Goal: Task Accomplishment & Management: Use online tool/utility

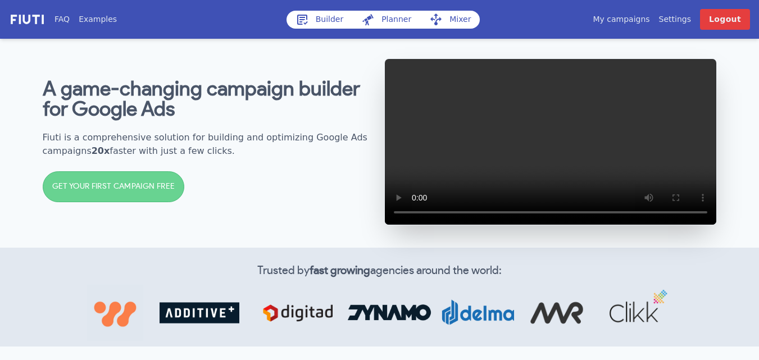
click at [454, 17] on link "Mixer" at bounding box center [450, 20] width 60 height 18
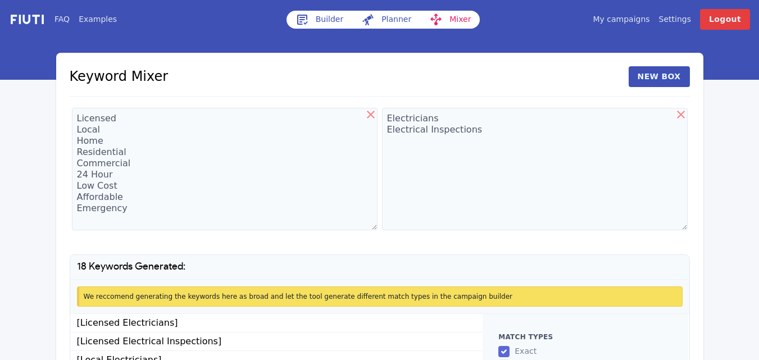
click at [629, 18] on link "My campaigns" at bounding box center [620, 19] width 57 height 12
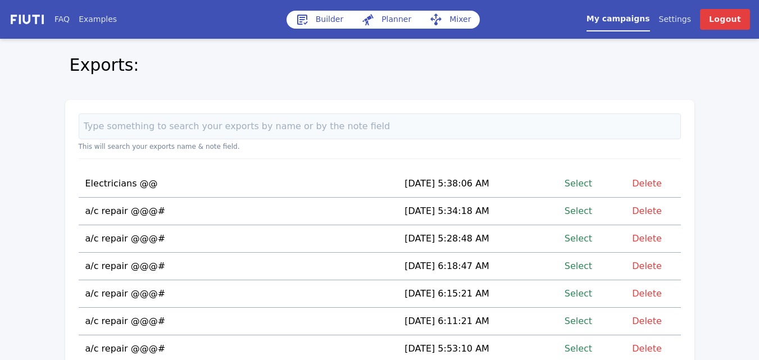
click at [586, 209] on link "Select" at bounding box center [578, 210] width 28 height 15
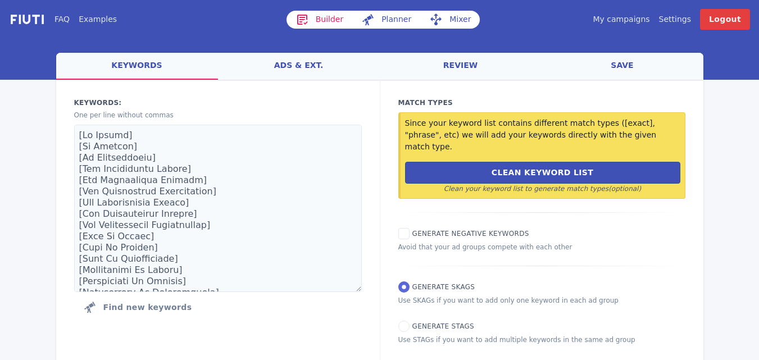
click at [454, 18] on link "Mixer" at bounding box center [450, 20] width 60 height 18
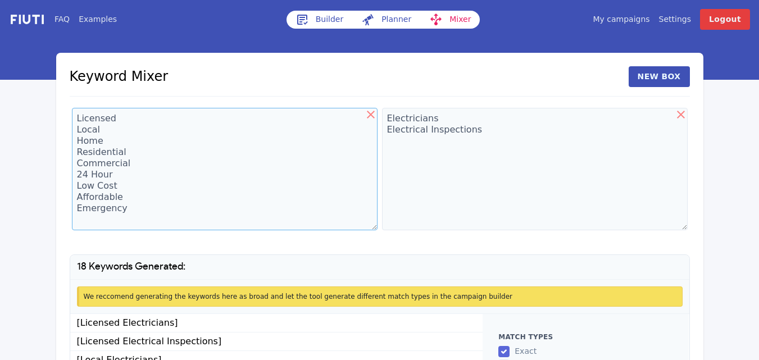
click at [156, 145] on textarea "Licensed Local Home Residential Commercial 24 Hour Low Cost Affordable Emergency" at bounding box center [224, 169] width 305 height 122
click at [369, 116] on icon at bounding box center [371, 115] width 8 height 8
type textarea "Electricians Electrical Inspections"
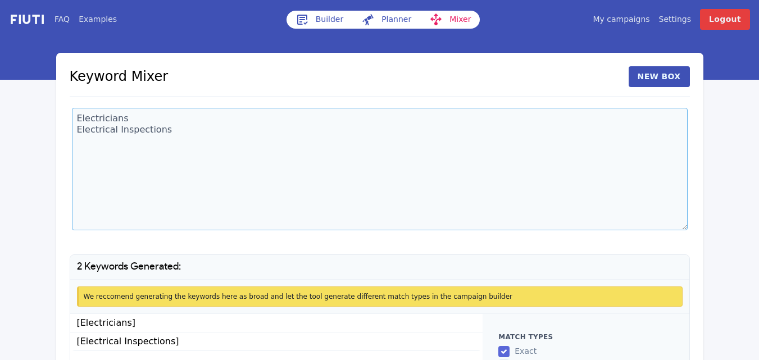
click at [147, 118] on textarea "Electricians Electrical Inspections" at bounding box center [379, 169] width 615 height 122
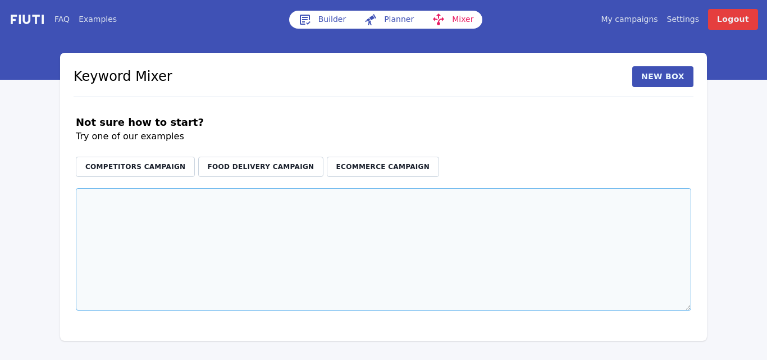
paste textarea "ac repair near me cheap ac repair near me free estimates low cost ac repair nea…"
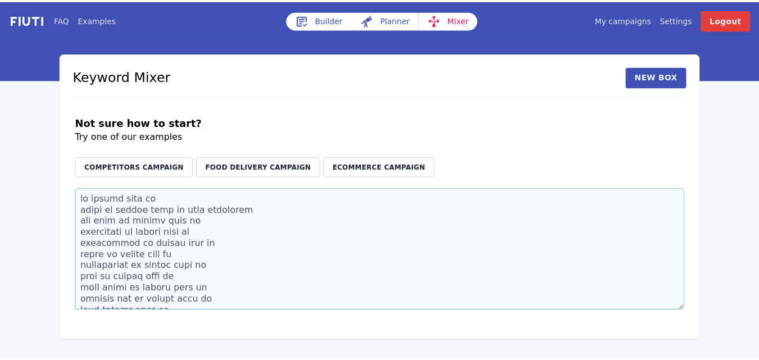
scroll to position [1703, 0]
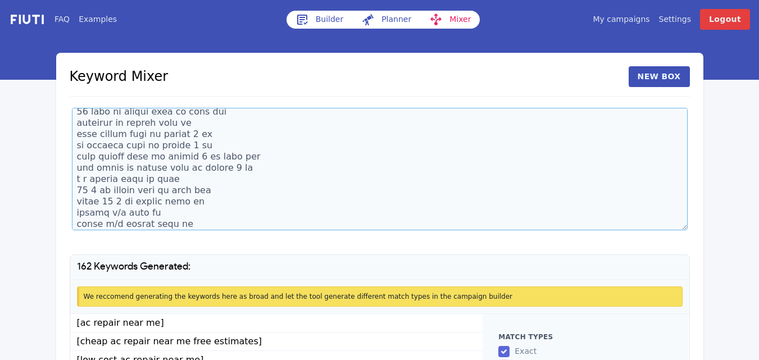
click at [193, 223] on textarea at bounding box center [379, 169] width 615 height 122
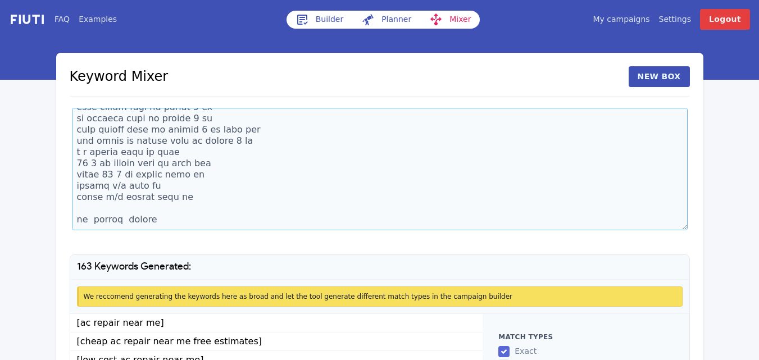
scroll to position [1748, 0]
paste textarea "ac installation ac installation companies mini split ac installation ac install…"
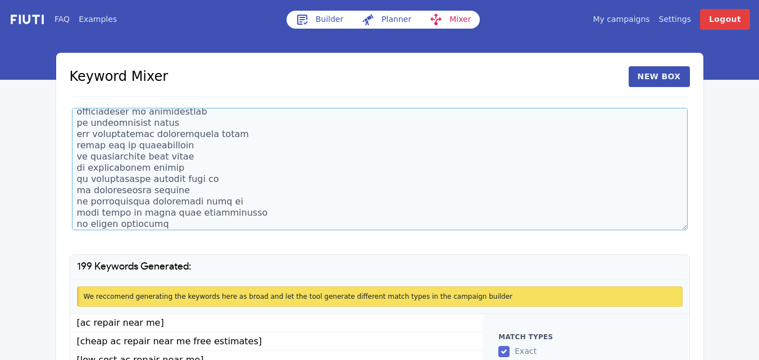
scroll to position [2152, 0]
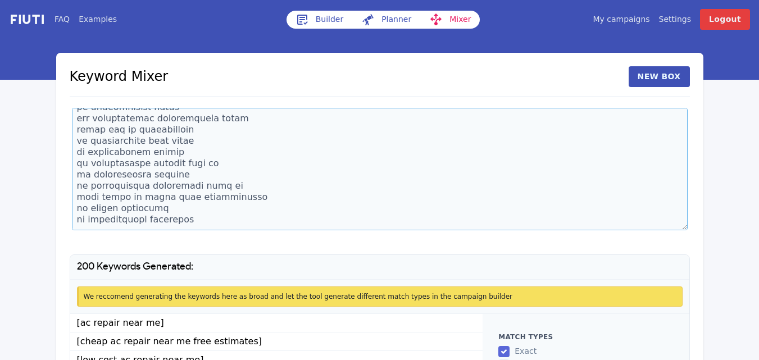
type textarea "ac repair near me cheap ac repair near me free estimates low cost ac repair nea…"
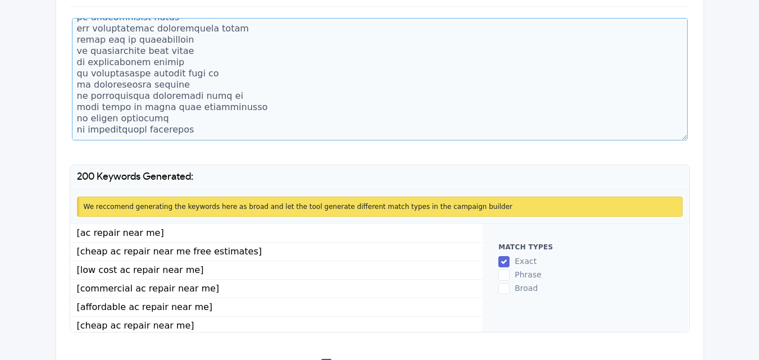
scroll to position [113, 0]
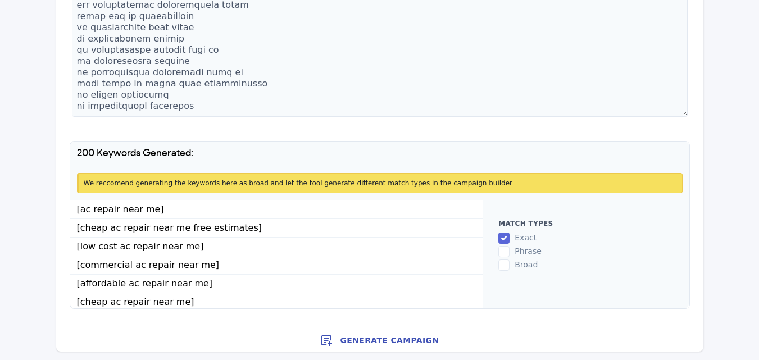
click at [381, 342] on button "Generate Campaign" at bounding box center [379, 340] width 647 height 22
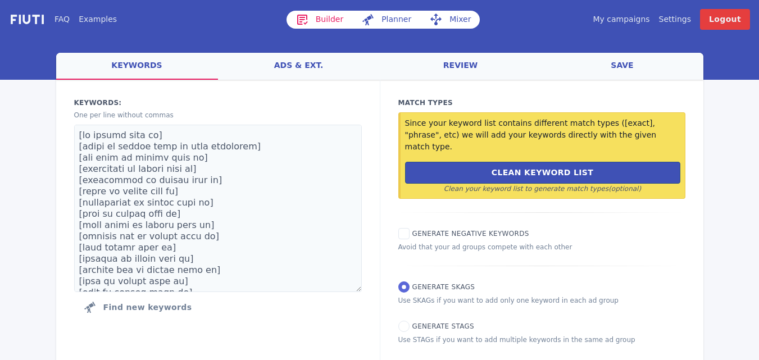
click at [302, 68] on link "ads & ext." at bounding box center [299, 66] width 162 height 27
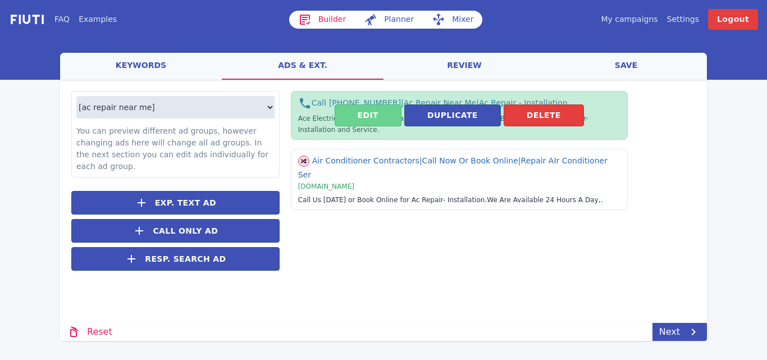
click at [369, 123] on button "Edit" at bounding box center [368, 115] width 67 height 22
select select "US"
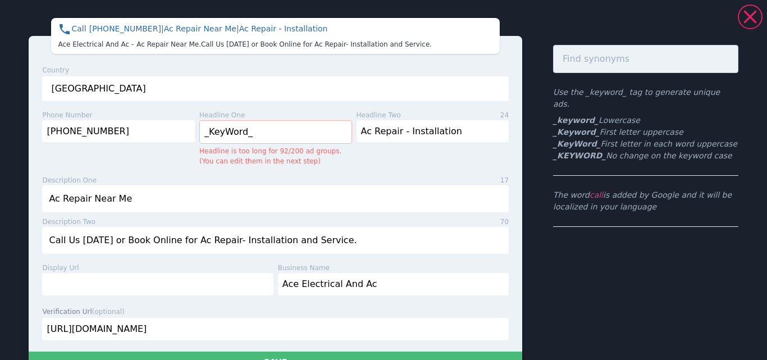
click at [263, 135] on input "_KeyWord_" at bounding box center [275, 132] width 153 height 24
drag, startPoint x: 263, startPoint y: 135, endPoint x: 195, endPoint y: 131, distance: 68.0
click at [195, 131] on div "headline one 11 _KeyWord_ Headline is too long for 92/200 ad groups. (You can e…" at bounding box center [273, 138] width 157 height 56
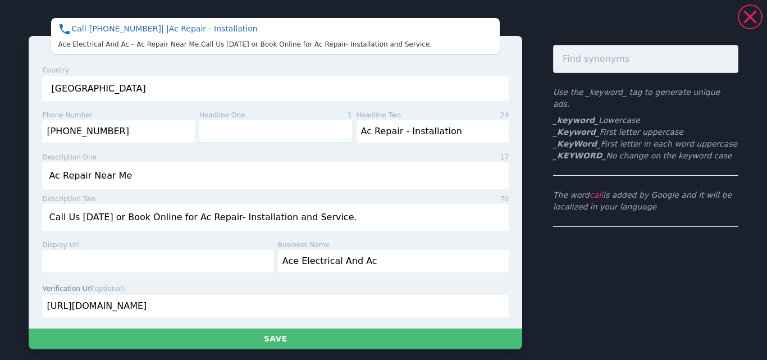
type input "Ac Repair Service"
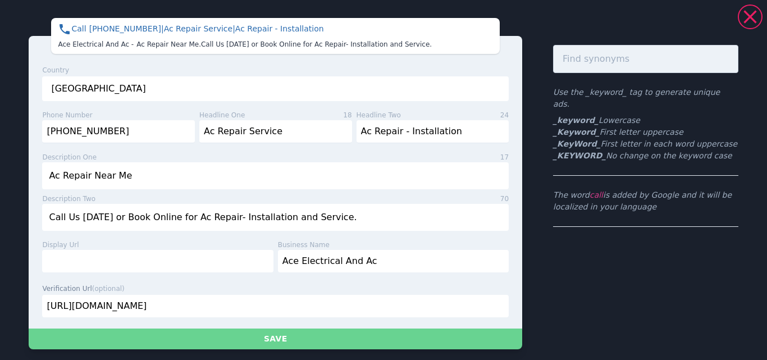
click at [280, 336] on button "Save" at bounding box center [276, 339] width 494 height 21
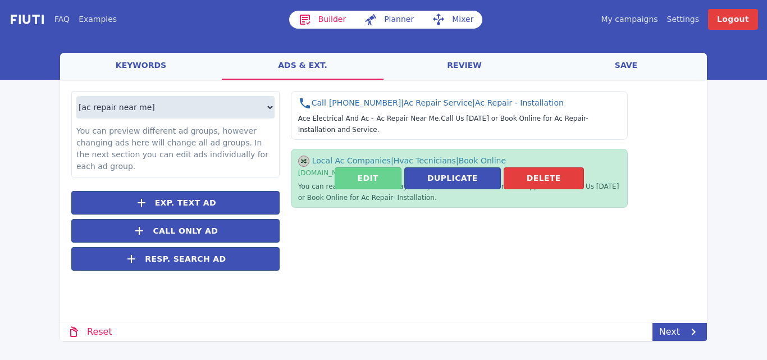
click at [361, 184] on button "Edit" at bounding box center [368, 178] width 67 height 22
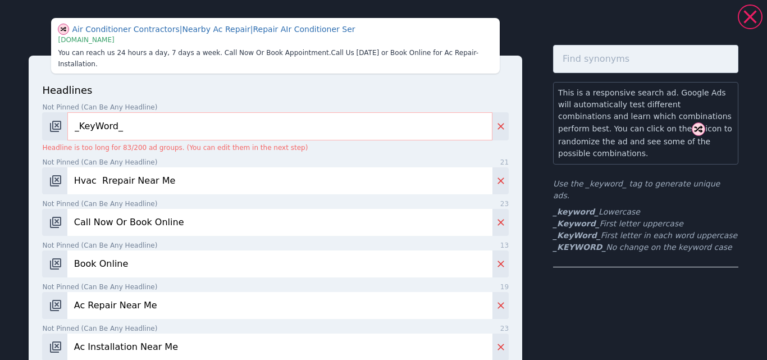
click at [150, 117] on input "_KeyWord_" at bounding box center [279, 126] width 425 height 28
click at [150, 116] on input "_KeyWord_" at bounding box center [279, 126] width 425 height 28
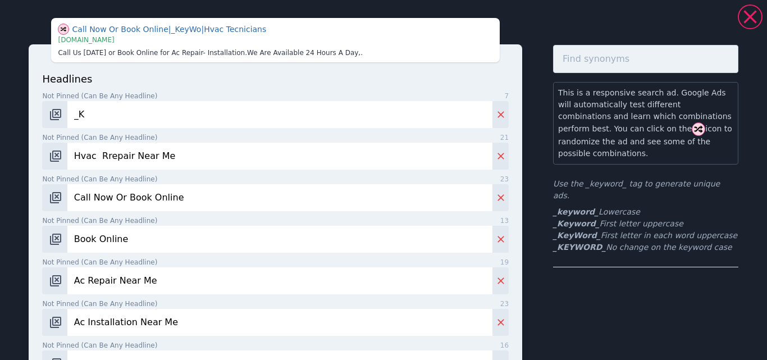
type input "_"
click at [113, 120] on input "Not pinned (Can be any headline) 0" at bounding box center [279, 114] width 425 height 27
type input "Ac Repair Service"
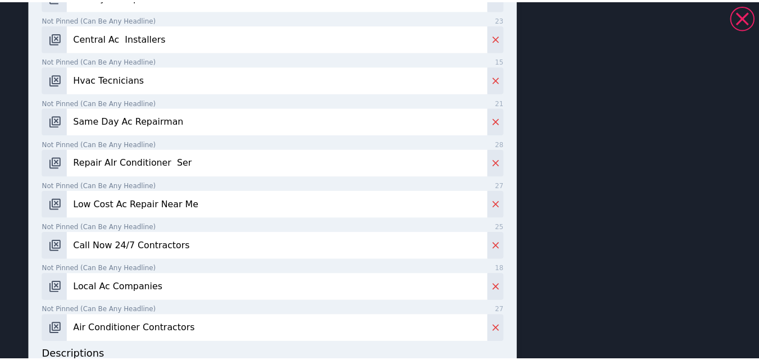
scroll to position [672, 0]
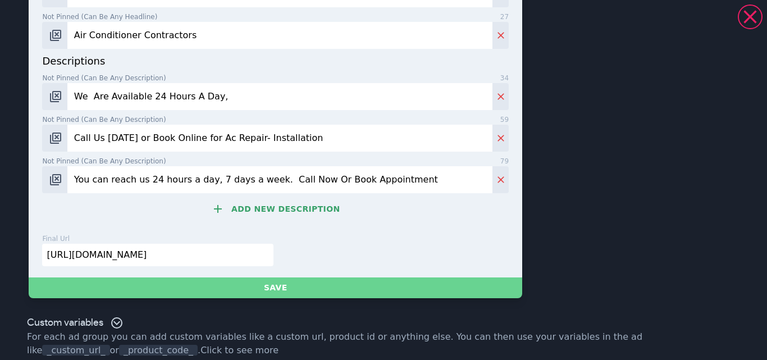
click at [280, 277] on button "Save" at bounding box center [276, 287] width 494 height 21
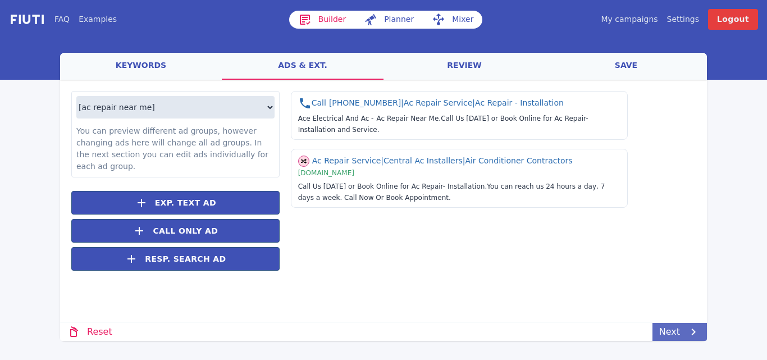
click at [667, 332] on link "Next" at bounding box center [680, 332] width 54 height 18
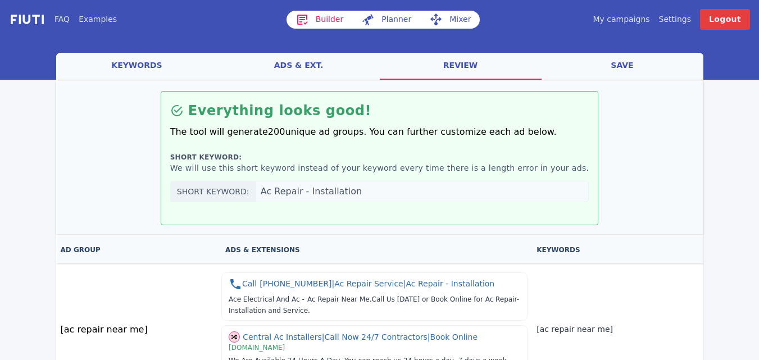
click at [624, 64] on link "save" at bounding box center [622, 66] width 162 height 27
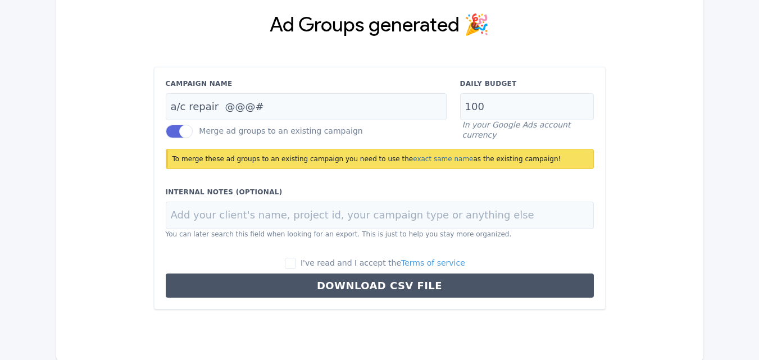
scroll to position [105, 0]
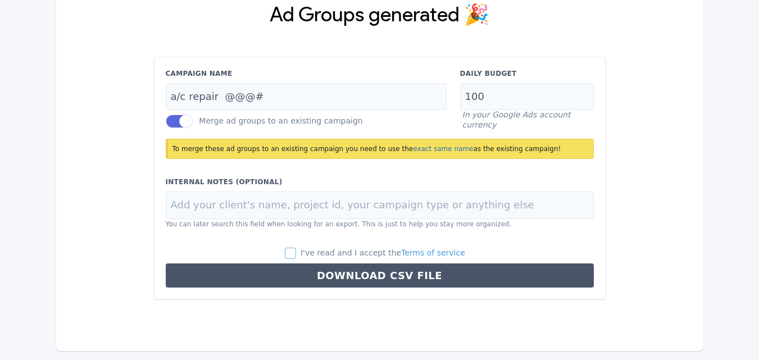
click at [296, 256] on input "I've read and I accept the Terms of service" at bounding box center [290, 253] width 11 height 11
checkbox input "true"
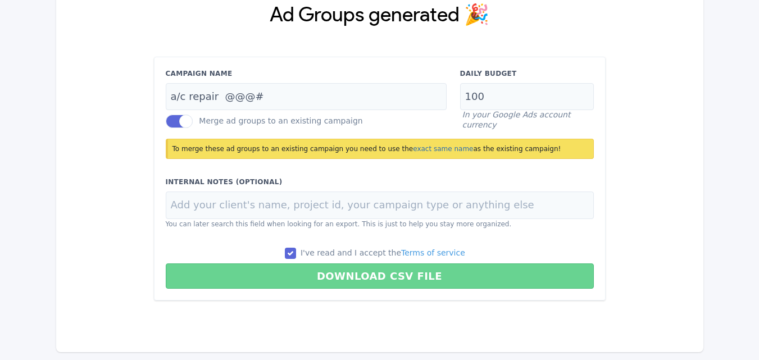
click at [367, 276] on button "Download CSV File" at bounding box center [380, 275] width 428 height 25
click at [369, 282] on button "Download CSV File" at bounding box center [380, 275] width 428 height 25
